Goal: Task Accomplishment & Management: Manage account settings

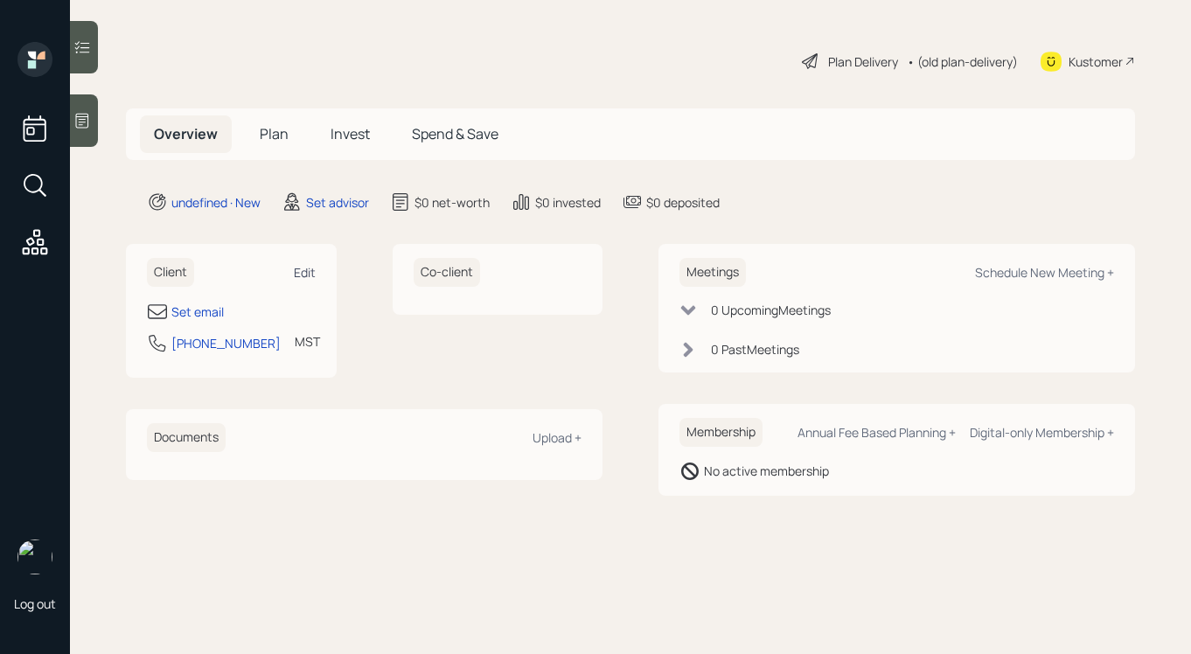
click at [303, 267] on div "Edit" at bounding box center [305, 272] width 22 height 17
select select "America/Denver"
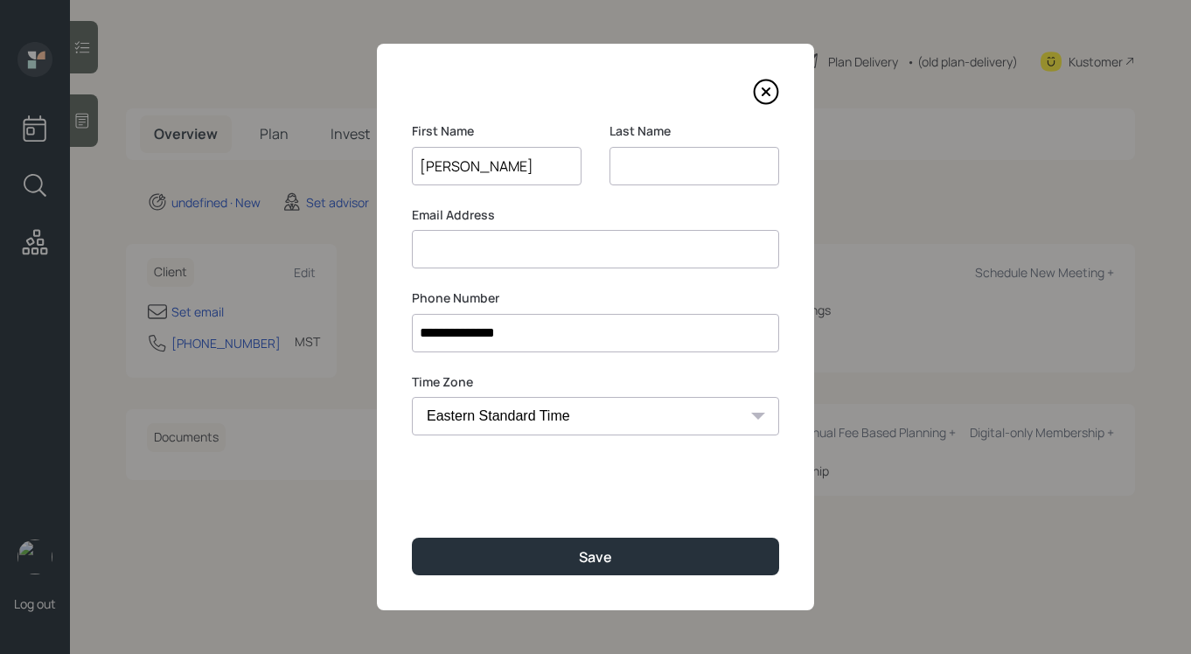
type input "Dawn"
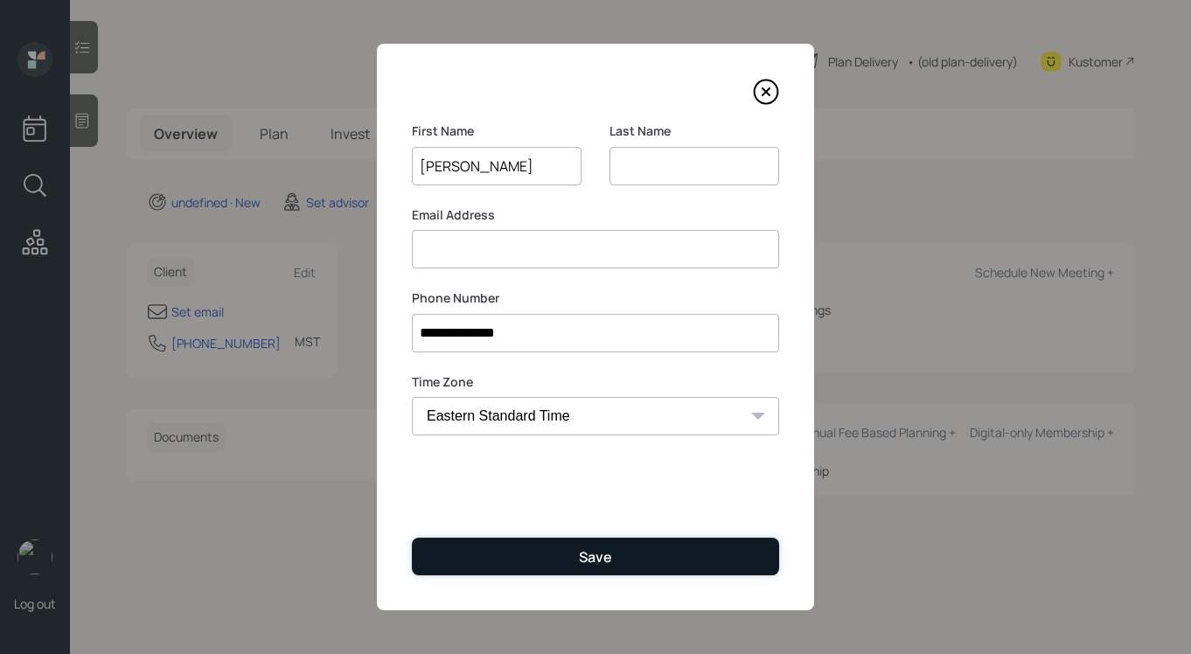
click at [517, 562] on button "Save" at bounding box center [595, 557] width 367 height 38
